Goal: Find contact information: Find contact information

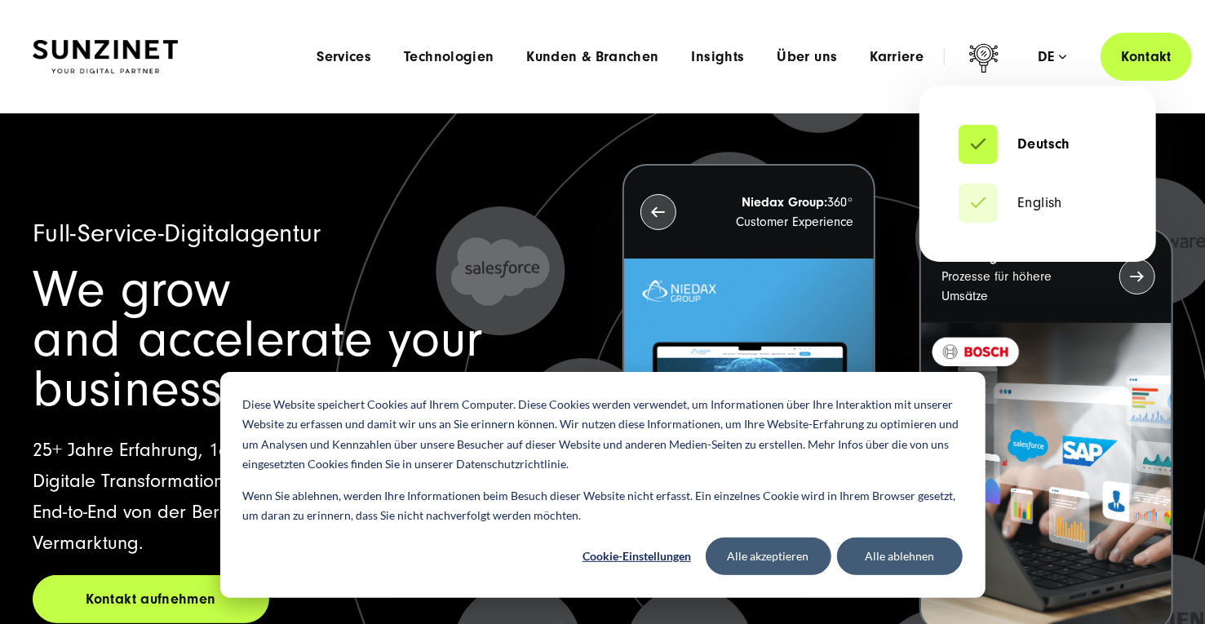
click at [1026, 157] on li "Deutsch" at bounding box center [1038, 144] width 158 height 39
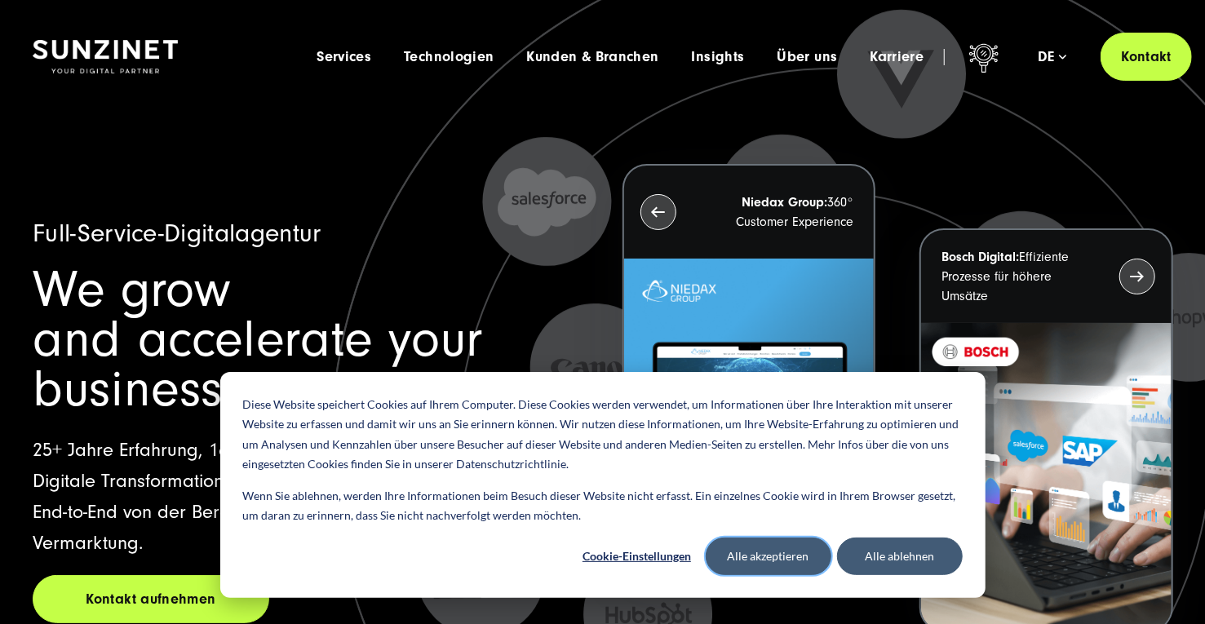
click at [752, 549] on button "Alle akzeptieren" at bounding box center [769, 557] width 126 height 38
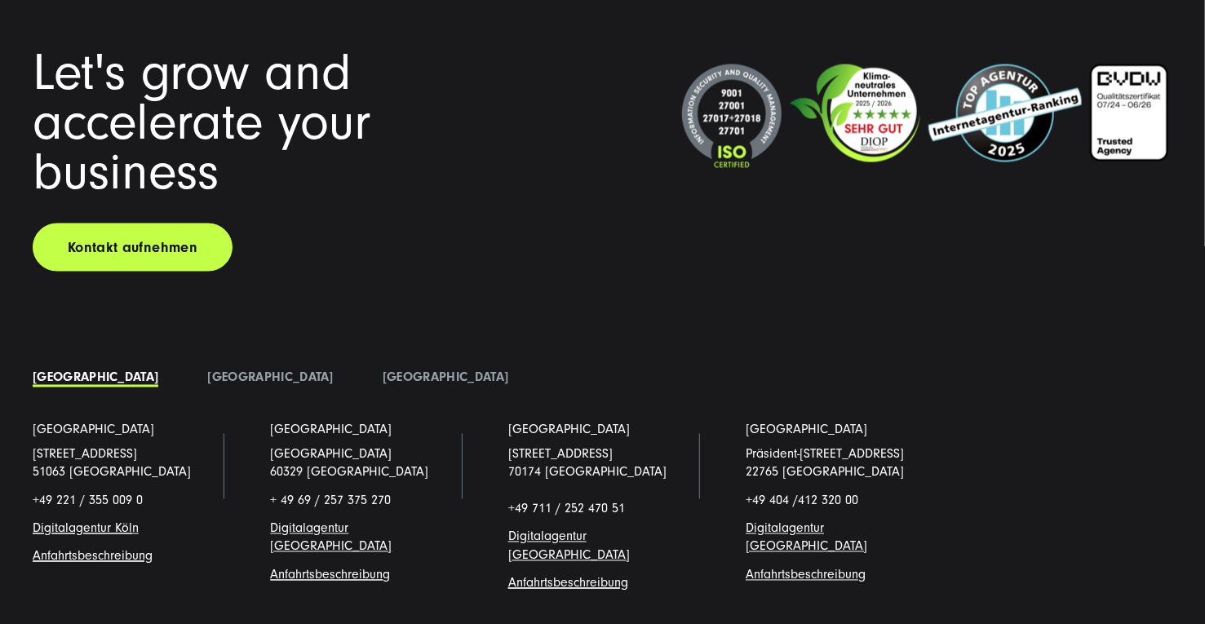
scroll to position [12544, 0]
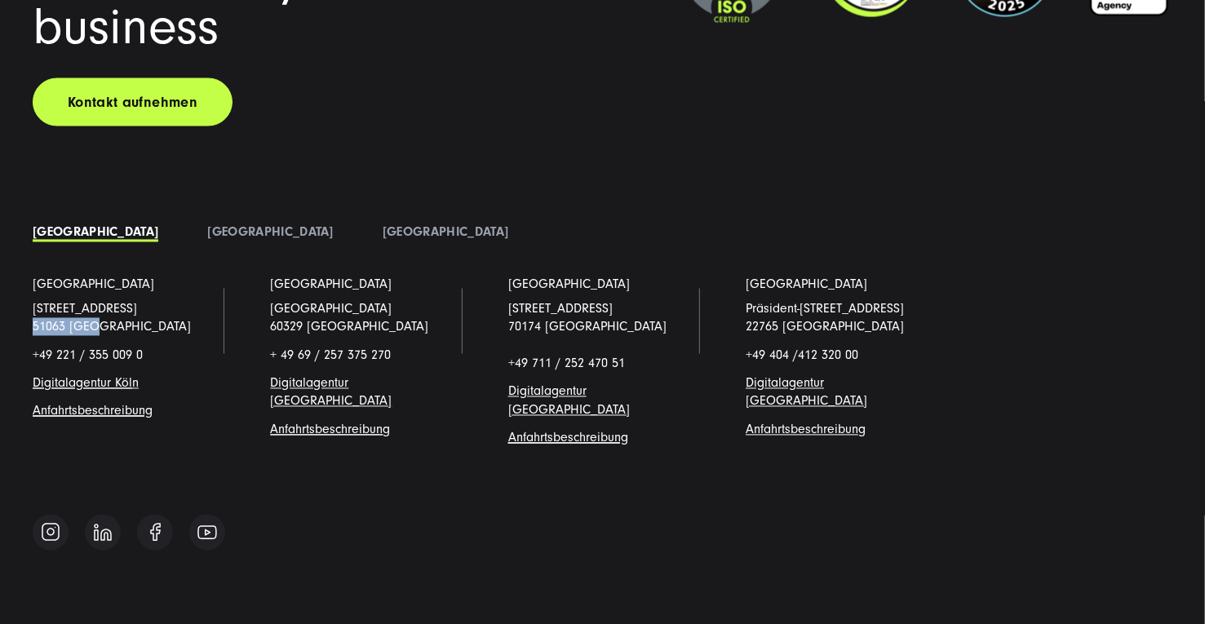
drag, startPoint x: 101, startPoint y: 327, endPoint x: 10, endPoint y: 322, distance: 91.5
click at [10, 322] on li "[GEOGRAPHIC_DATA] [STREET_ADDRESS] +49 221 / 355 009 0 Digitalagentur Köl n Anf…" at bounding box center [126, 375] width 237 height 198
copy link "51063 [GEOGRAPHIC_DATA]"
drag, startPoint x: 166, startPoint y: 348, endPoint x: 1, endPoint y: 350, distance: 165.6
click at [1, 350] on div "Let's grow and accelerate your business Kontakt aufnehmen [GEOGRAPHIC_DATA]" at bounding box center [602, 231] width 1205 height 656
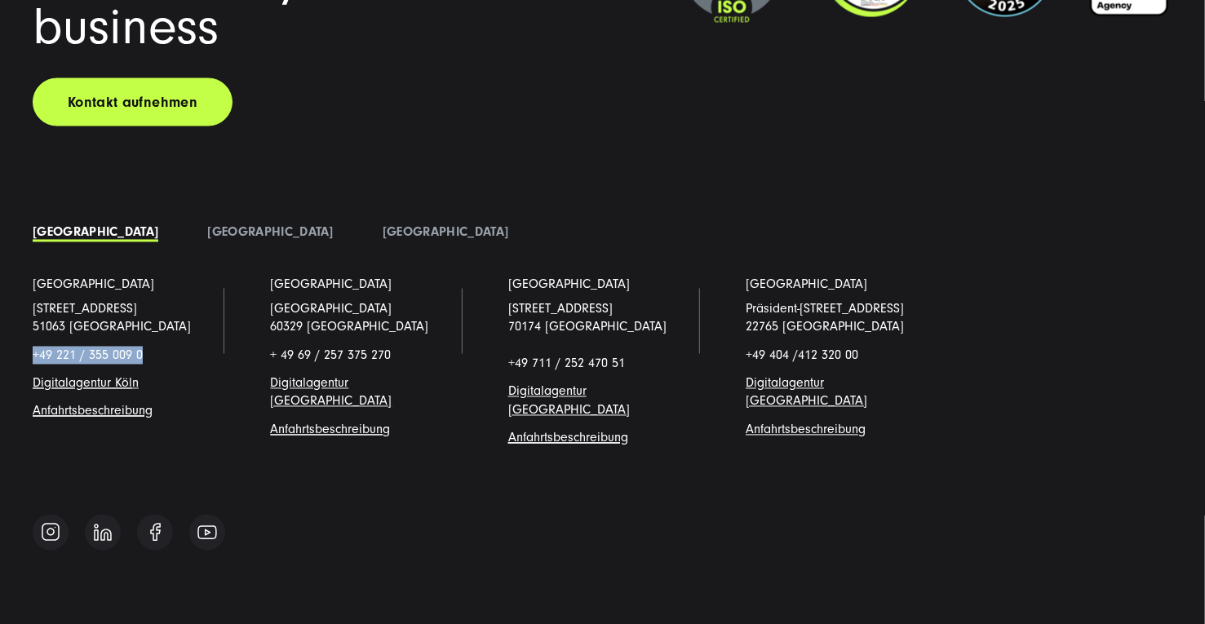
copy p "+49 221 / 355 009 0"
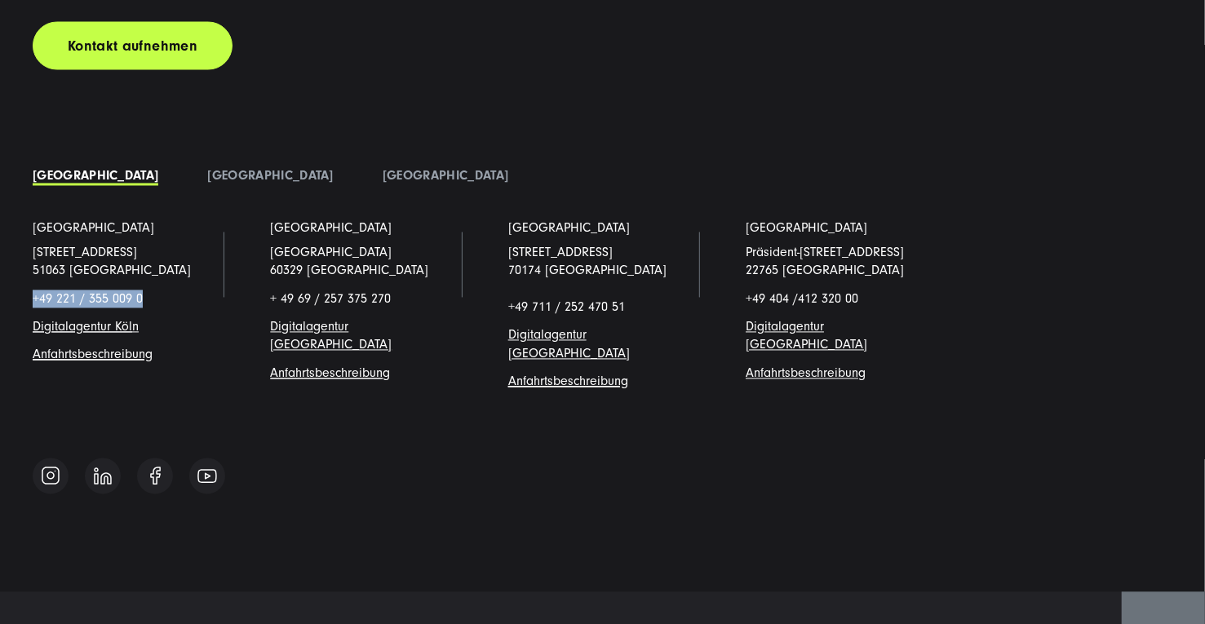
scroll to position [12632, 0]
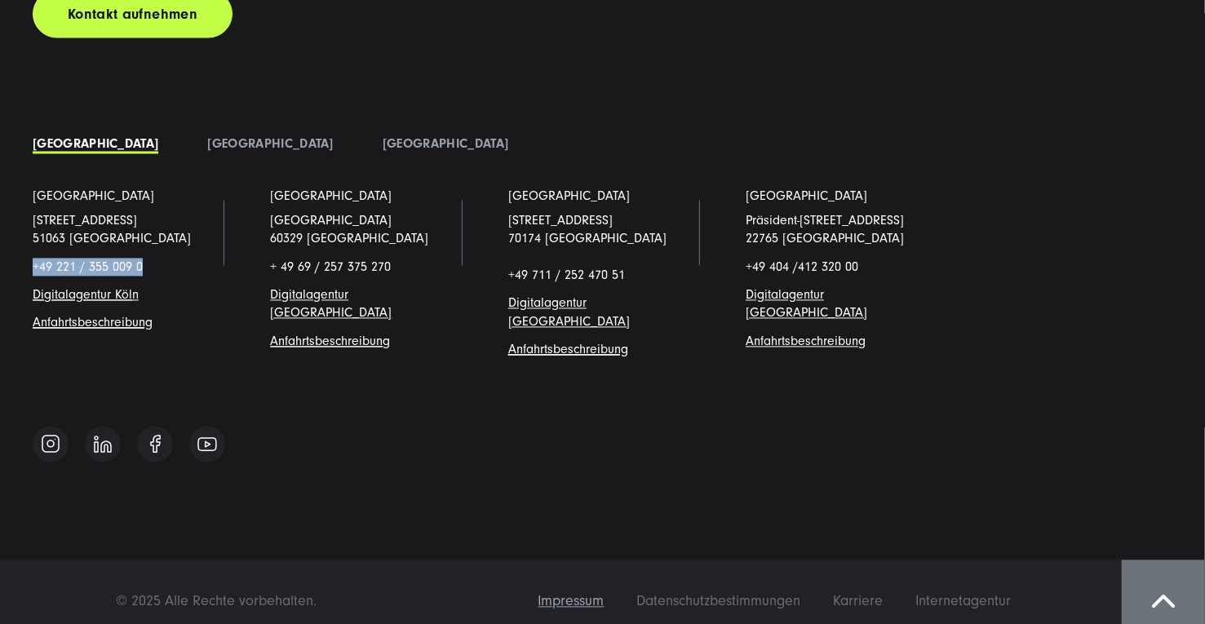
click at [596, 593] on span "Impressum" at bounding box center [571, 601] width 66 height 17
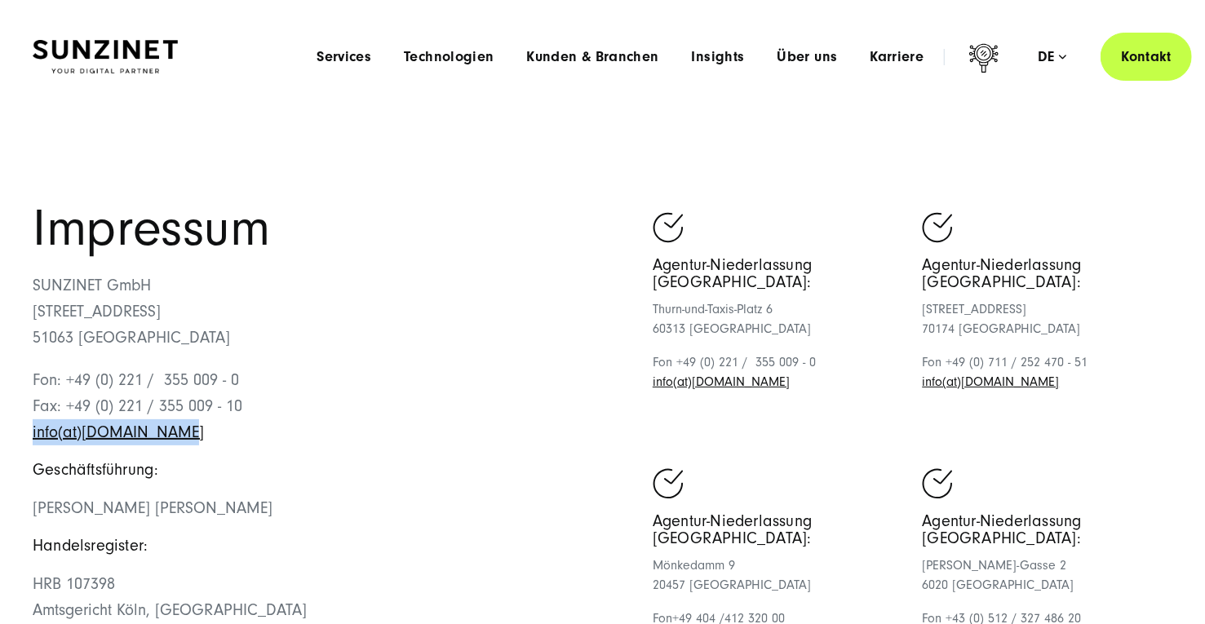
drag, startPoint x: 172, startPoint y: 435, endPoint x: 24, endPoint y: 444, distance: 147.9
click at [24, 444] on div "Impressum SUNZINET GmbH [STREET_ADDRESS][GEOGRAPHIC_DATA]: +49 (0) 221 / 355 00…" at bounding box center [602, 550] width 1205 height 692
copy link "info(at)[DOMAIN_NAME]"
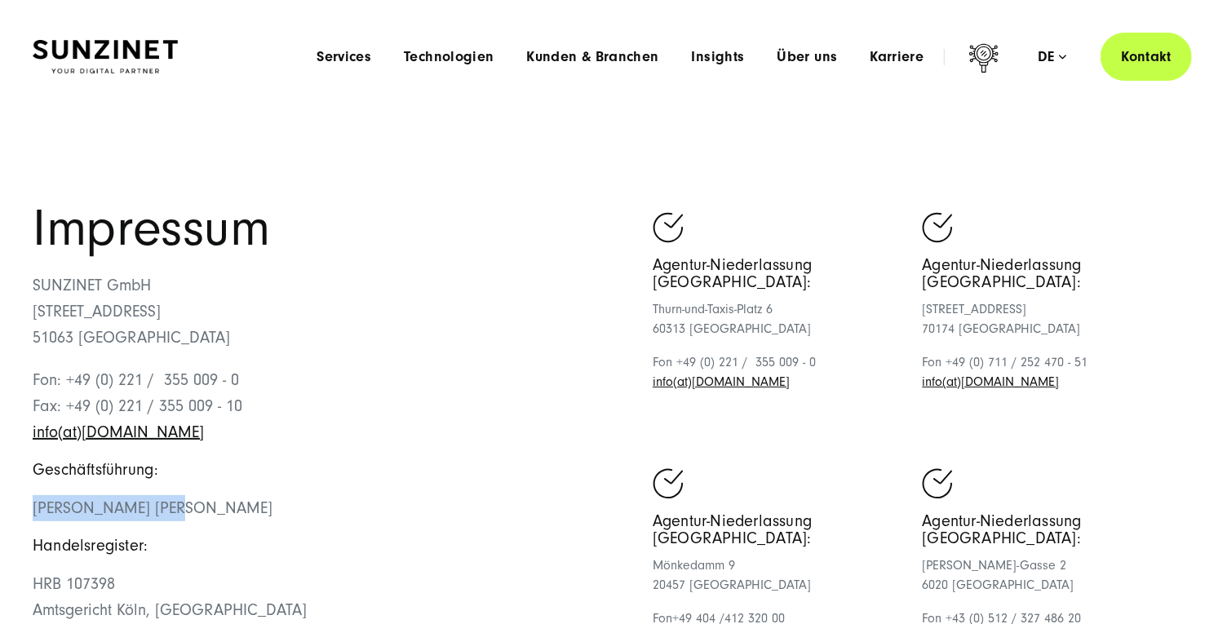
drag, startPoint x: 32, startPoint y: 509, endPoint x: 166, endPoint y: 512, distance: 134.7
click at [166, 512] on div "Impressum SUNZINET GmbH [STREET_ADDRESS][GEOGRAPHIC_DATA]: +49 (0) 221 / 355 00…" at bounding box center [602, 550] width 1205 height 692
copy span "Georges D.M. Wolff"
drag, startPoint x: 290, startPoint y: 512, endPoint x: 179, endPoint y: 512, distance: 111.0
click at [179, 512] on p "Georges D.M. Wolff, Theresa Gruhler" at bounding box center [318, 508] width 570 height 26
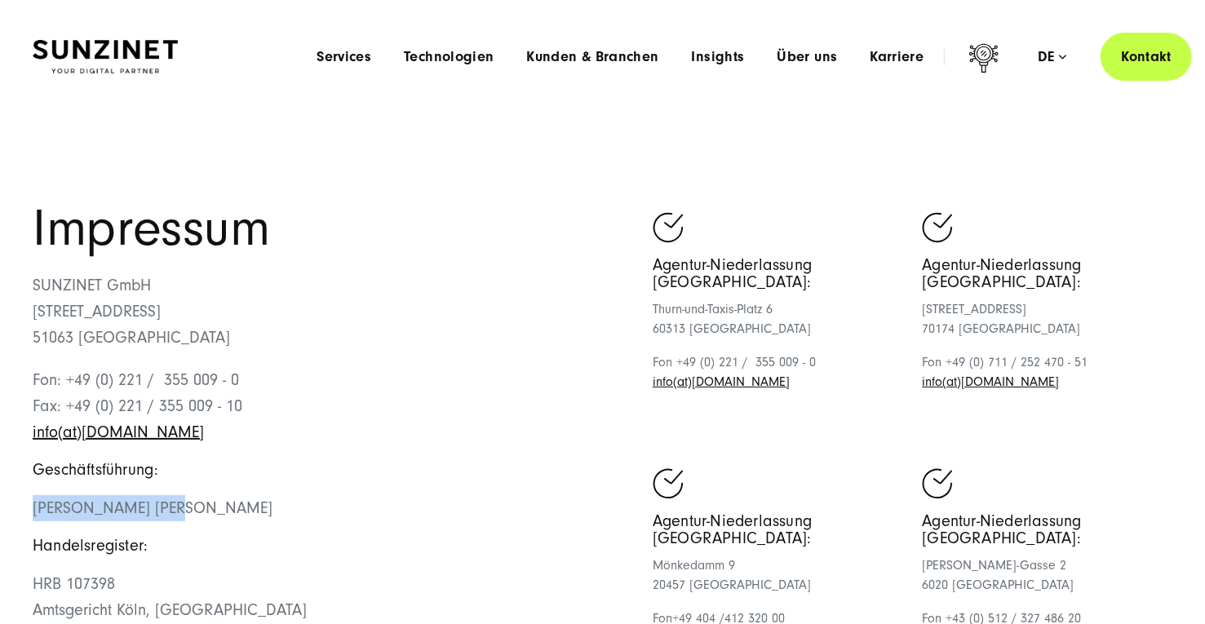
copy span "Theresa Gruhler"
